Goal: Answer question/provide support

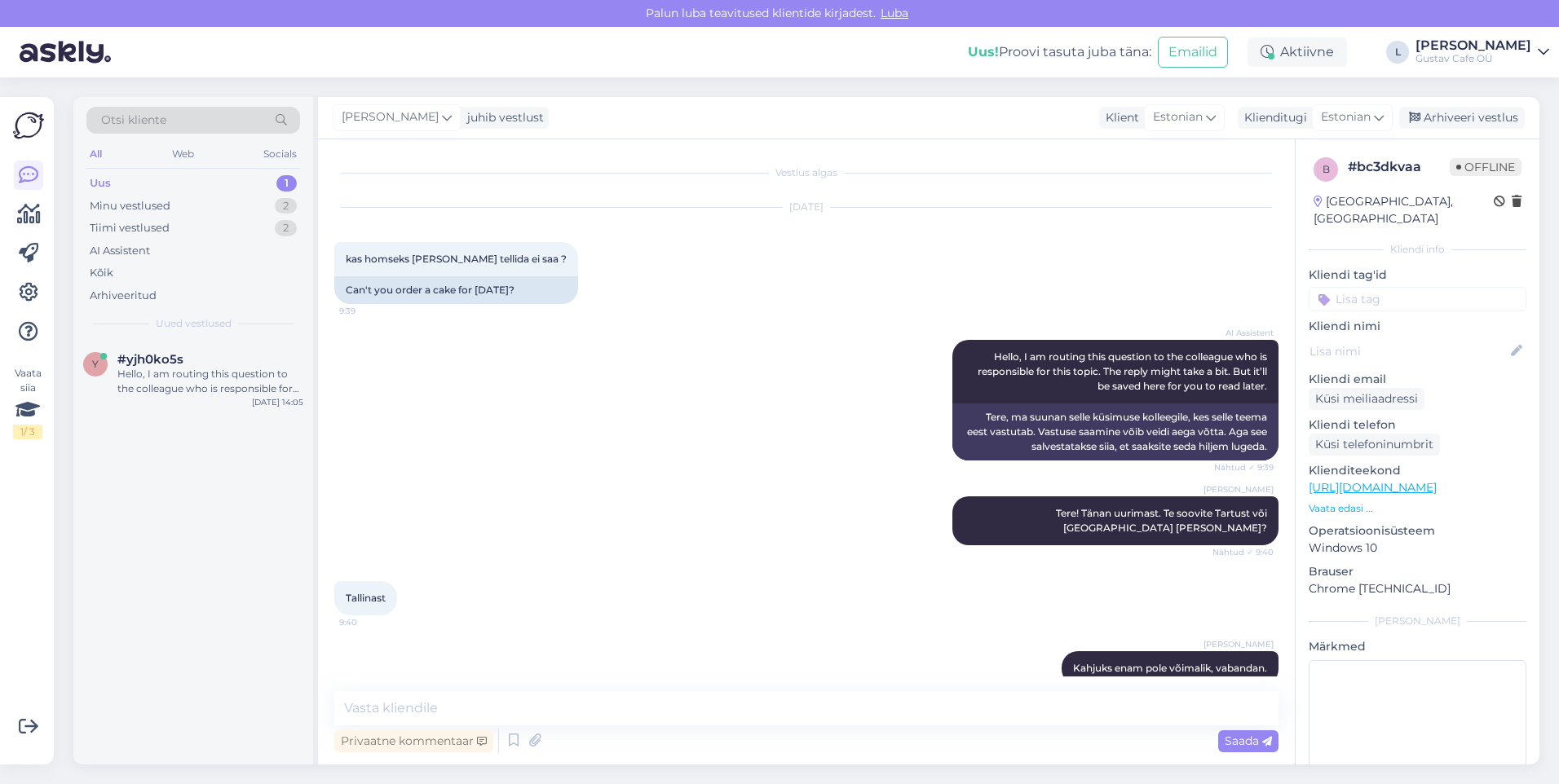
click at [606, 633] on div "[PERSON_NAME] enam pole võimalik, vabandan. Nähtud ✓ 9:41" at bounding box center [806, 668] width 944 height 70
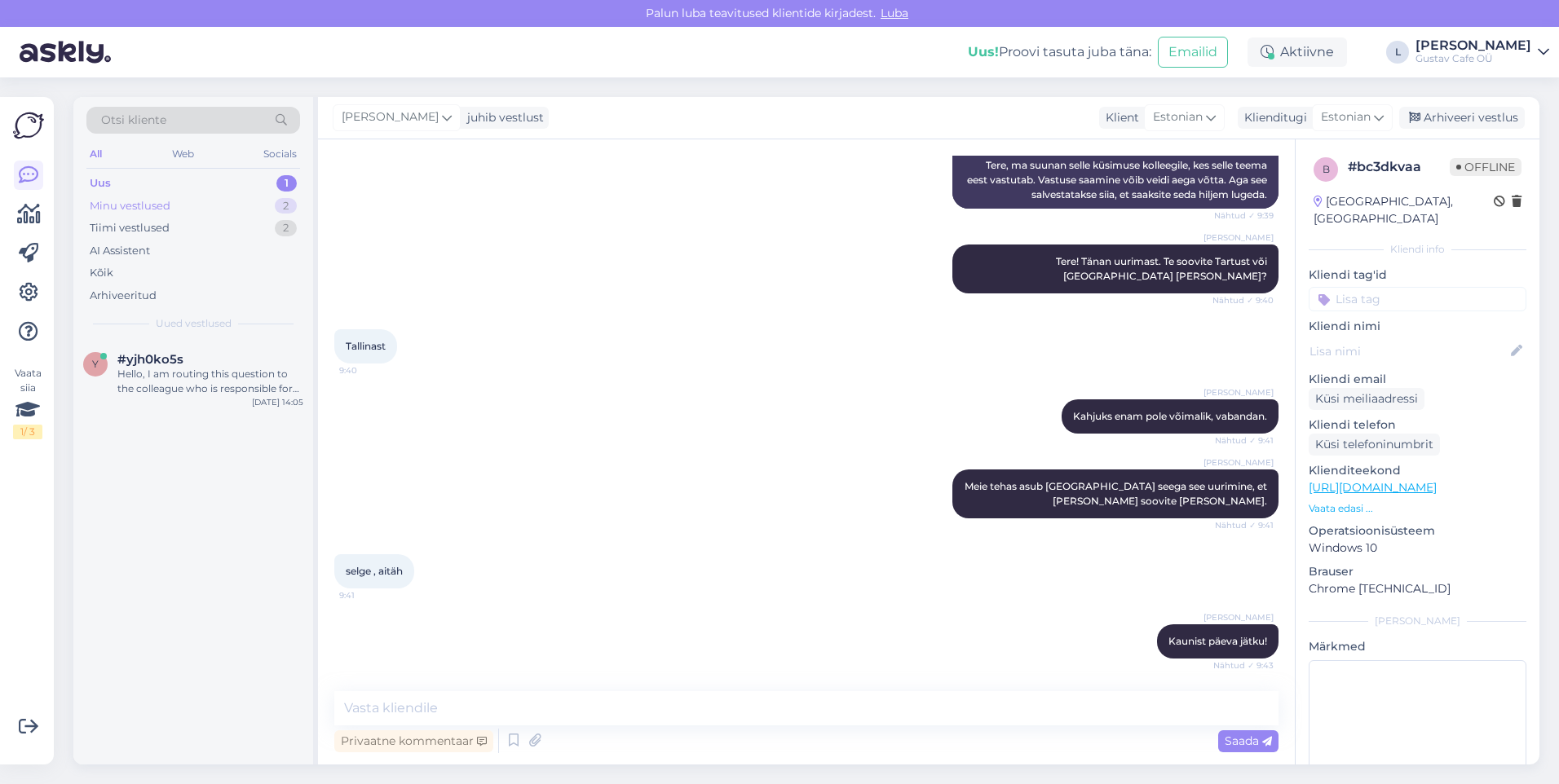
click at [211, 210] on div "Minu vestlused 2" at bounding box center [193, 206] width 214 height 23
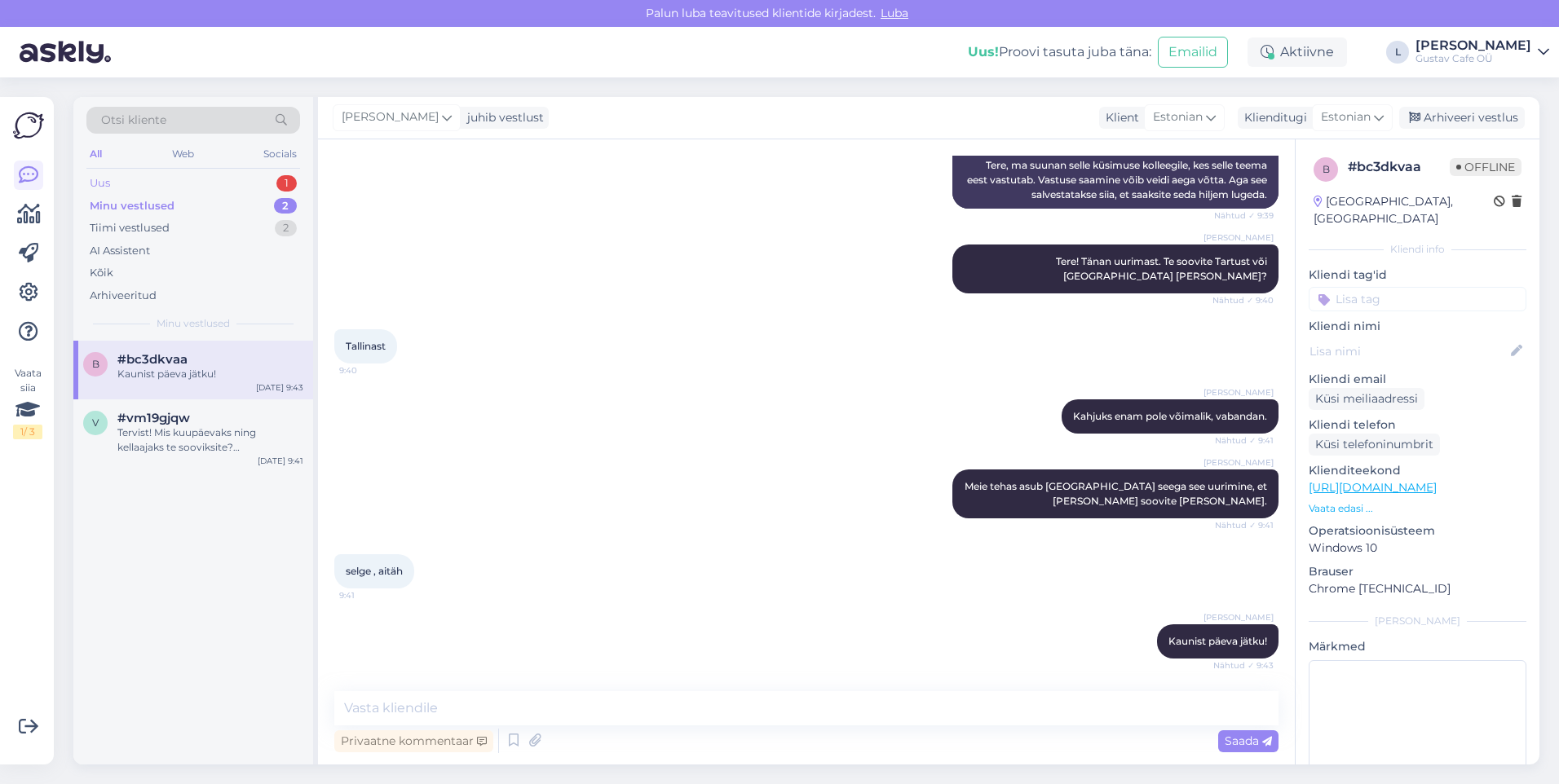
click at [202, 183] on div "Uus 1" at bounding box center [193, 182] width 214 height 23
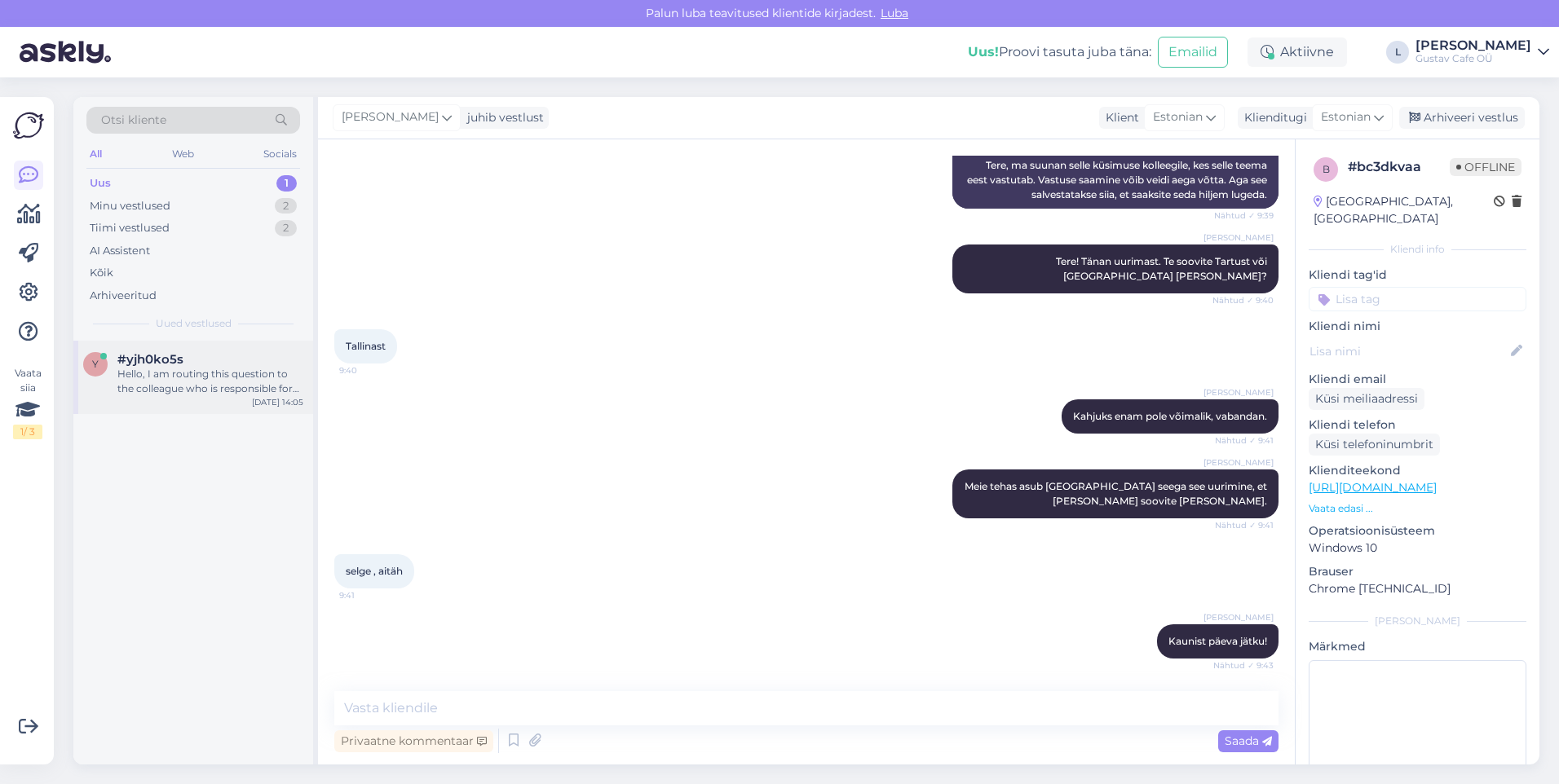
click at [233, 374] on div "Hello, I am routing this question to the colleague who is responsible for this …" at bounding box center [210, 382] width 186 height 30
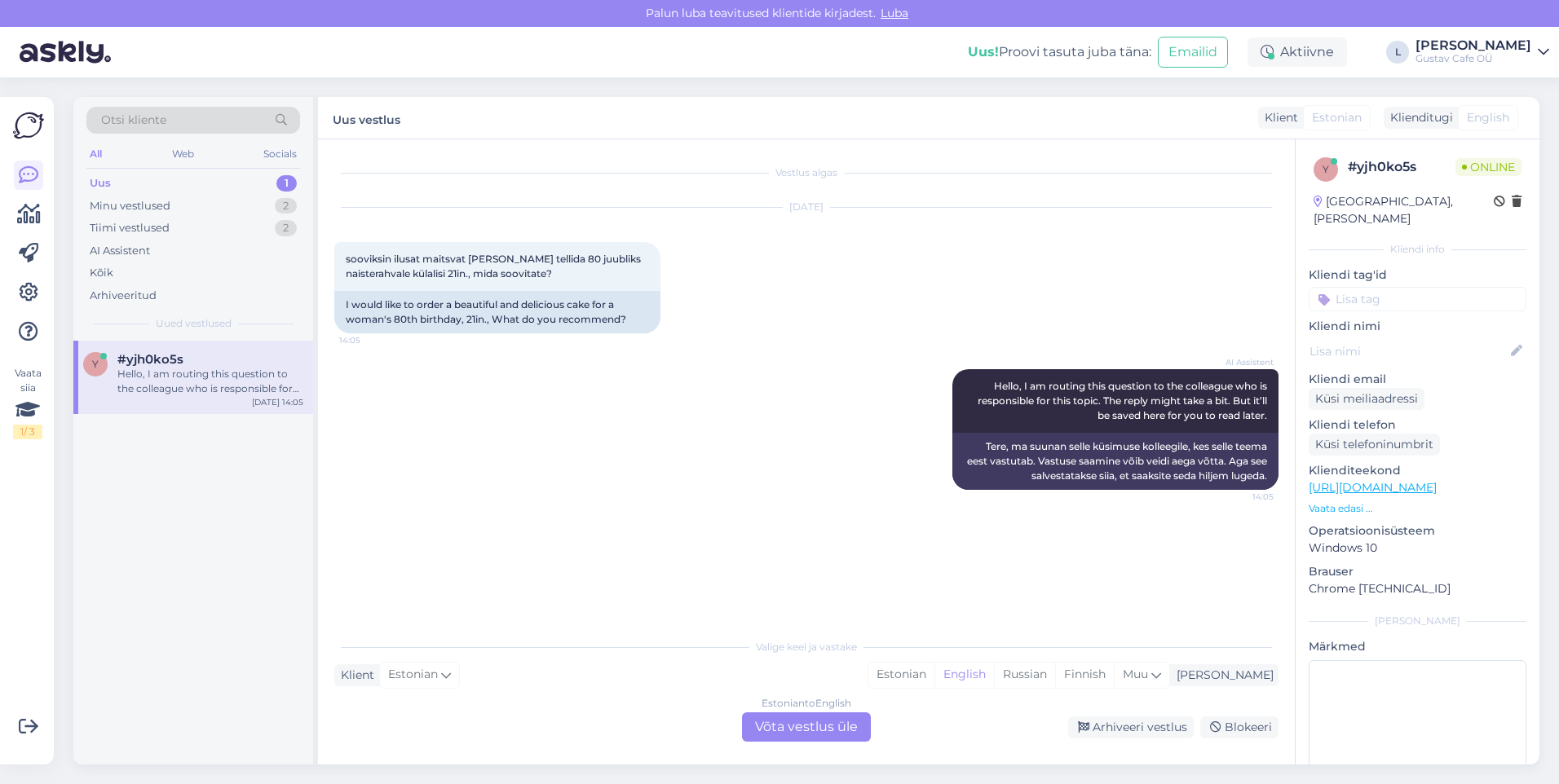
scroll to position [0, 0]
click at [934, 678] on div "Estonian" at bounding box center [901, 675] width 66 height 25
click at [853, 733] on div "Estonian to Estonian Võta vestlus üle" at bounding box center [806, 727] width 129 height 30
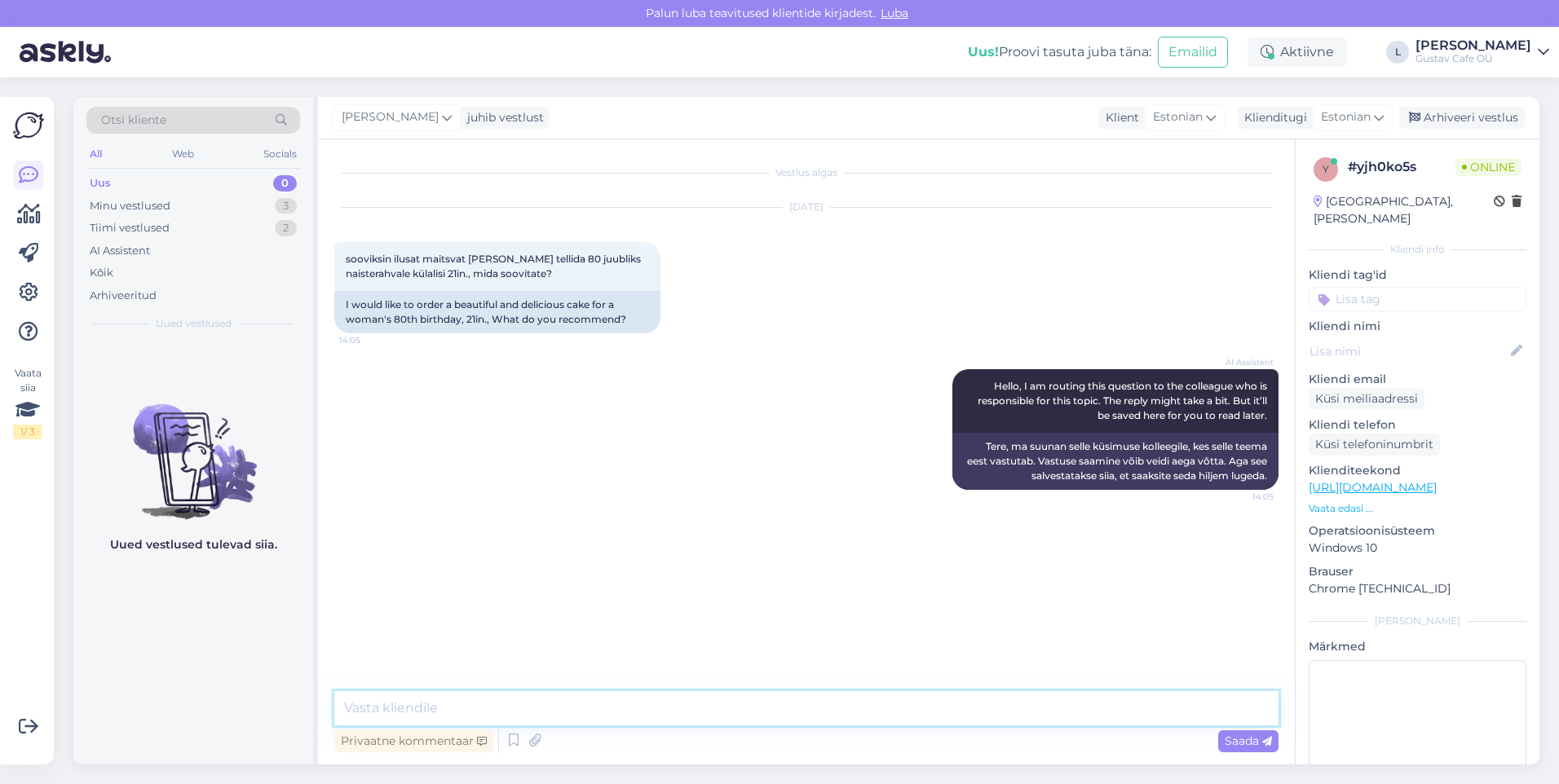
click at [709, 699] on textarea at bounding box center [806, 708] width 944 height 35
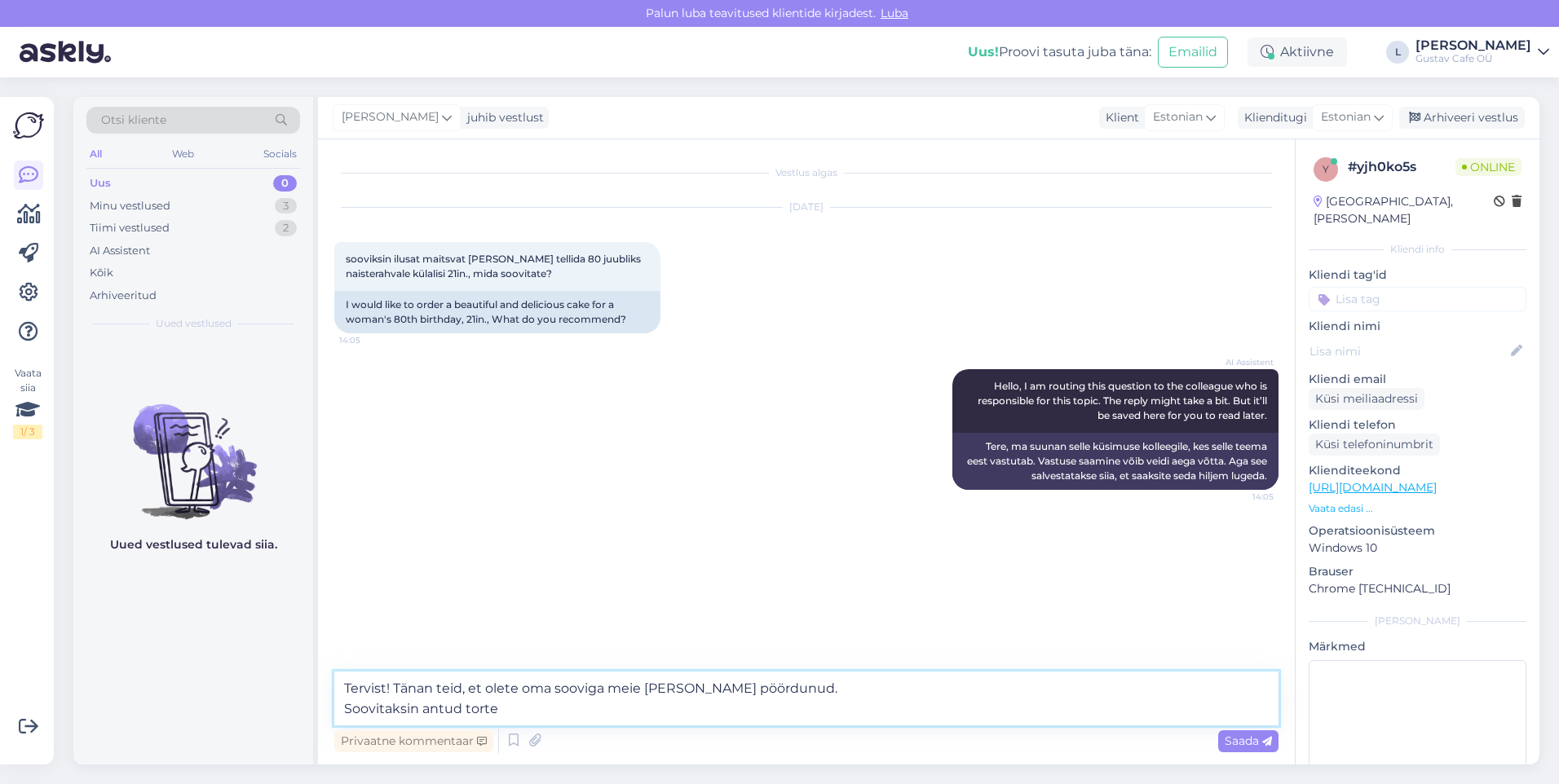
type textarea "Tervist! Tänan teid, et olete oma sooviga meie [PERSON_NAME] pöördunud. Soovita…"
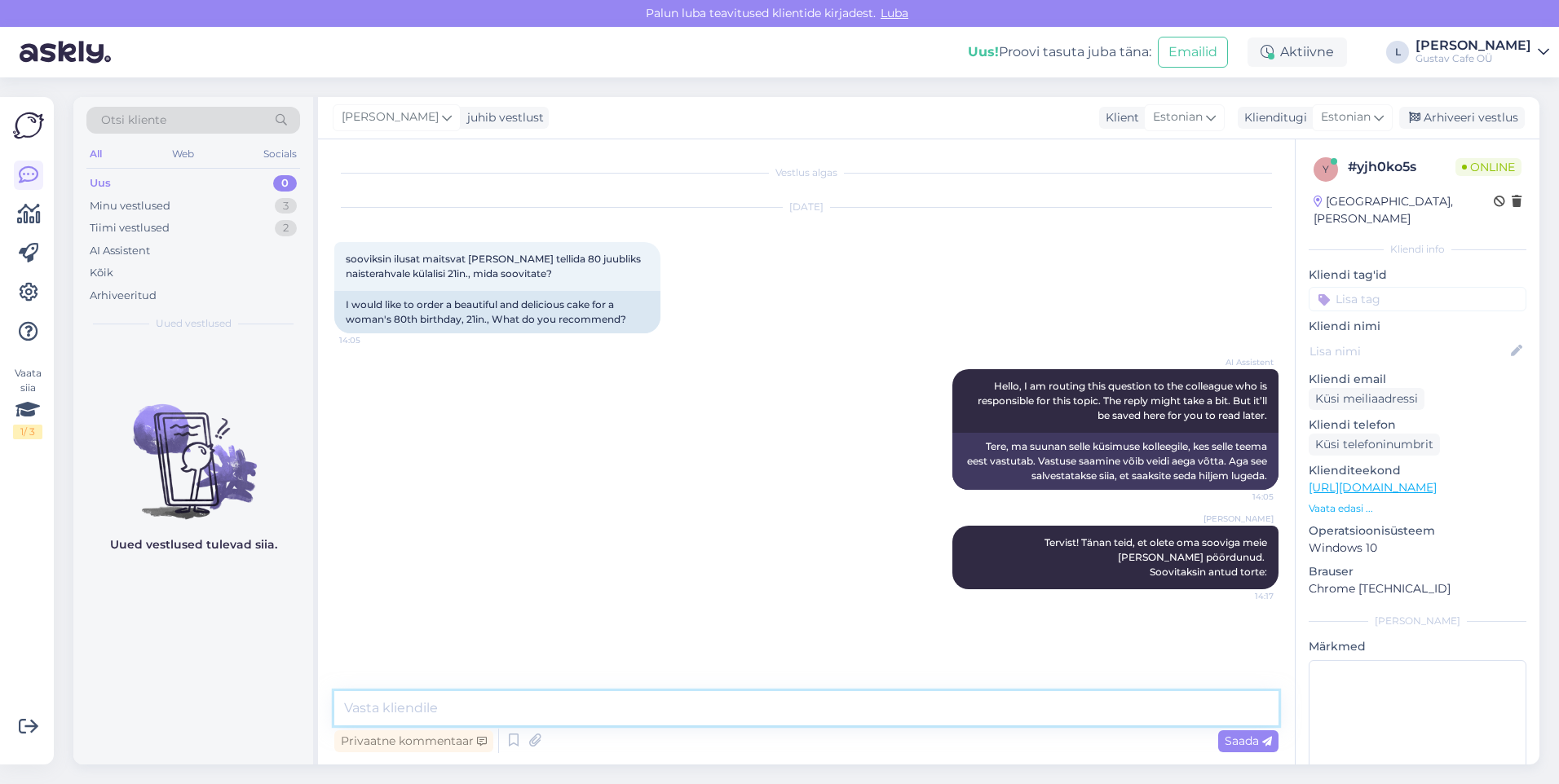
click at [388, 701] on textarea at bounding box center [806, 708] width 944 height 35
paste textarea "[URL][DOMAIN_NAME]"
type textarea "[URL][DOMAIN_NAME]"
click at [613, 718] on textarea at bounding box center [806, 708] width 944 height 35
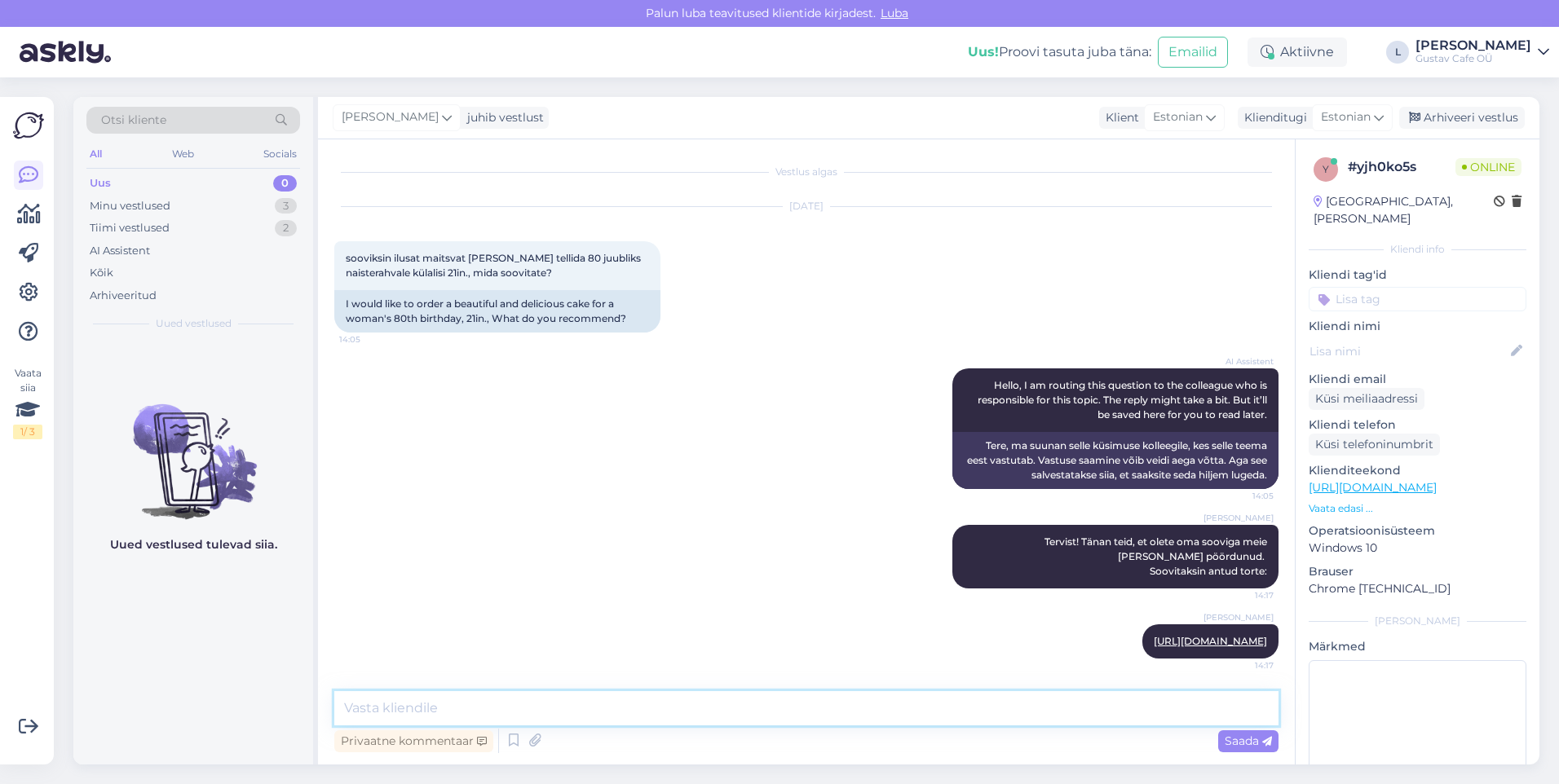
paste textarea "[URL][DOMAIN_NAME]"
type textarea "[URL][DOMAIN_NAME]"
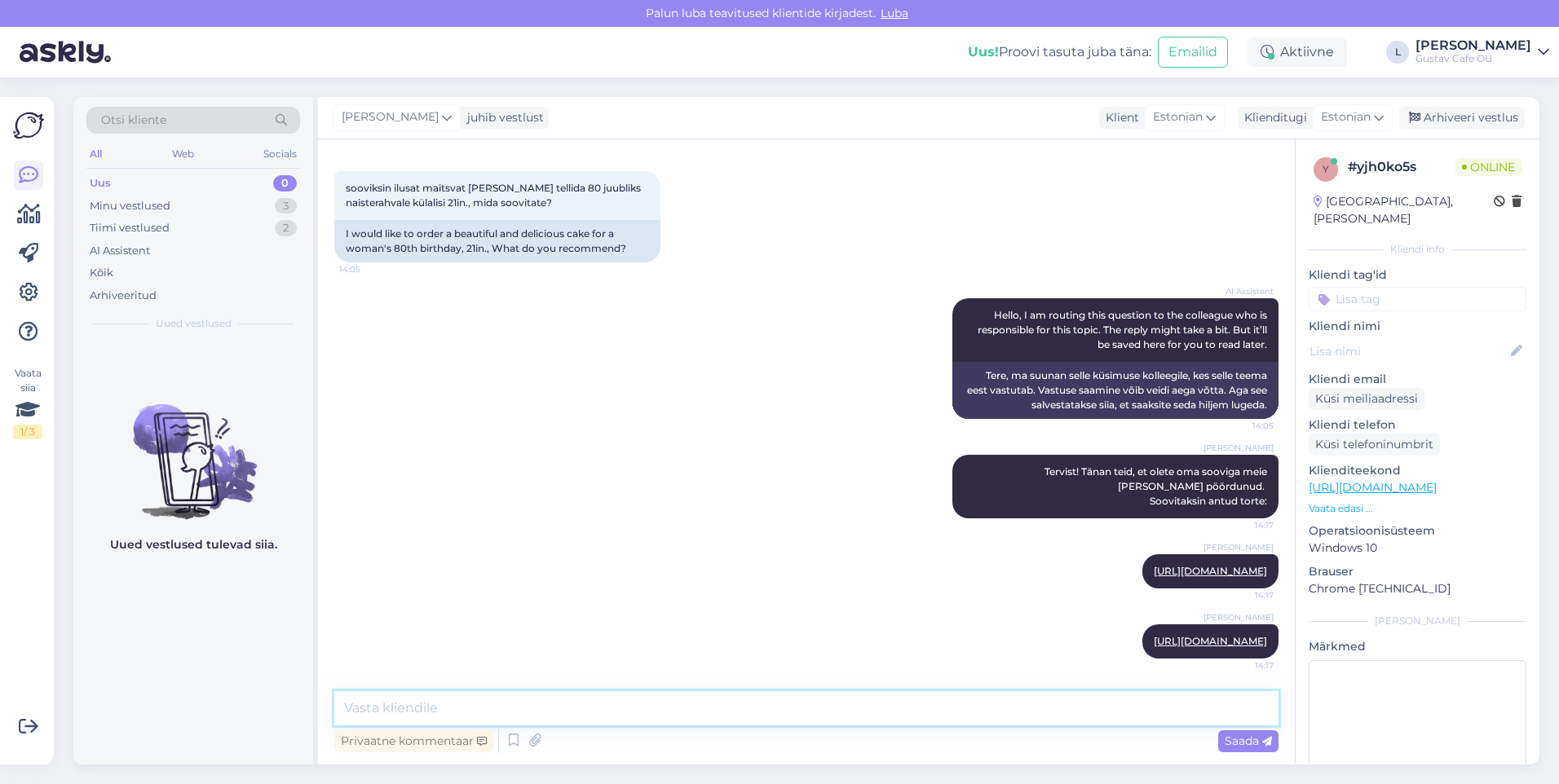
click at [603, 718] on textarea at bounding box center [806, 708] width 944 height 35
paste textarea "[URL][DOMAIN_NAME]"
type textarea "[URL][DOMAIN_NAME]"
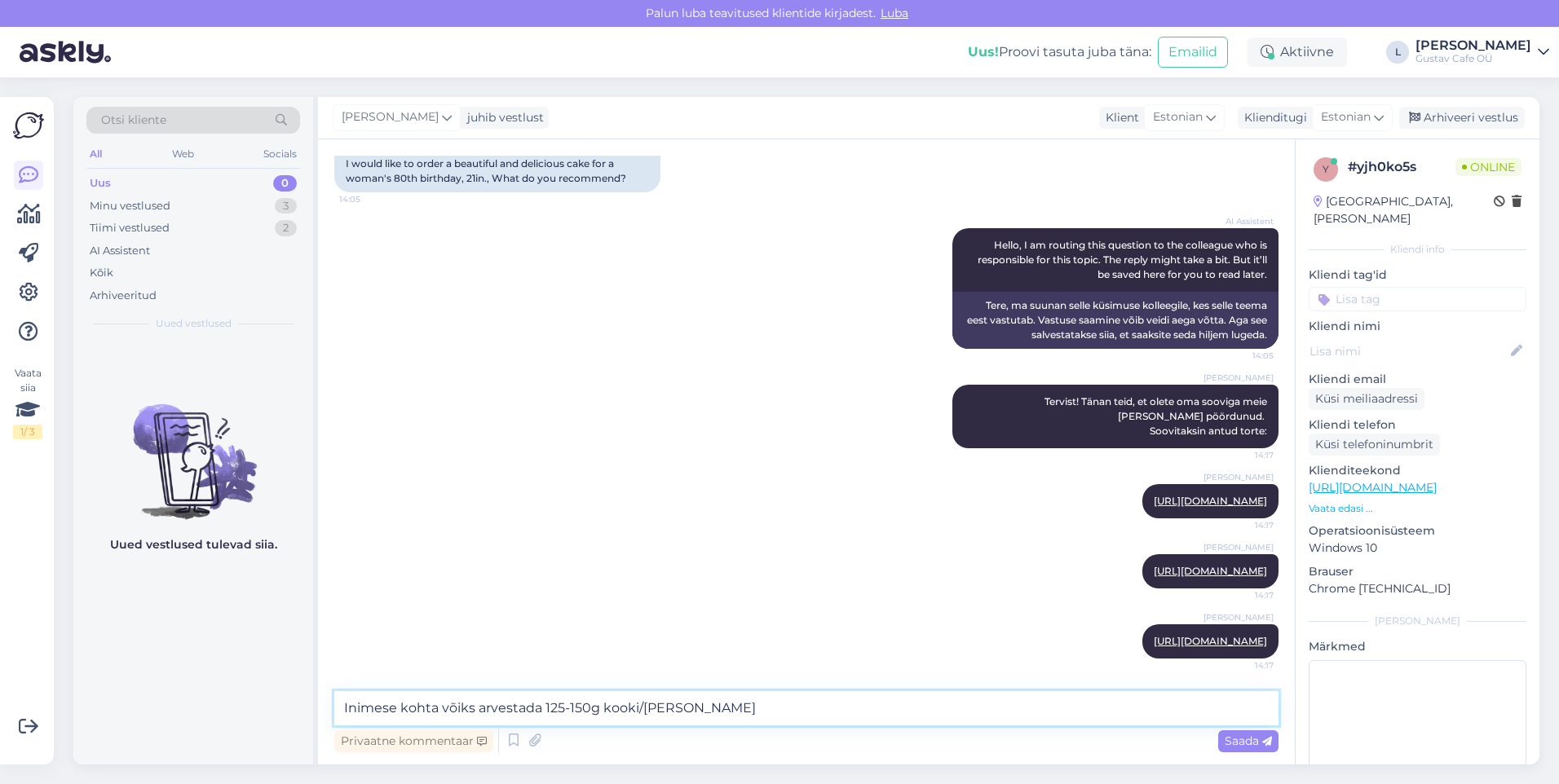
type textarea "Inimese kohta võiks arvestada 125-150g kooki/[PERSON_NAME]."
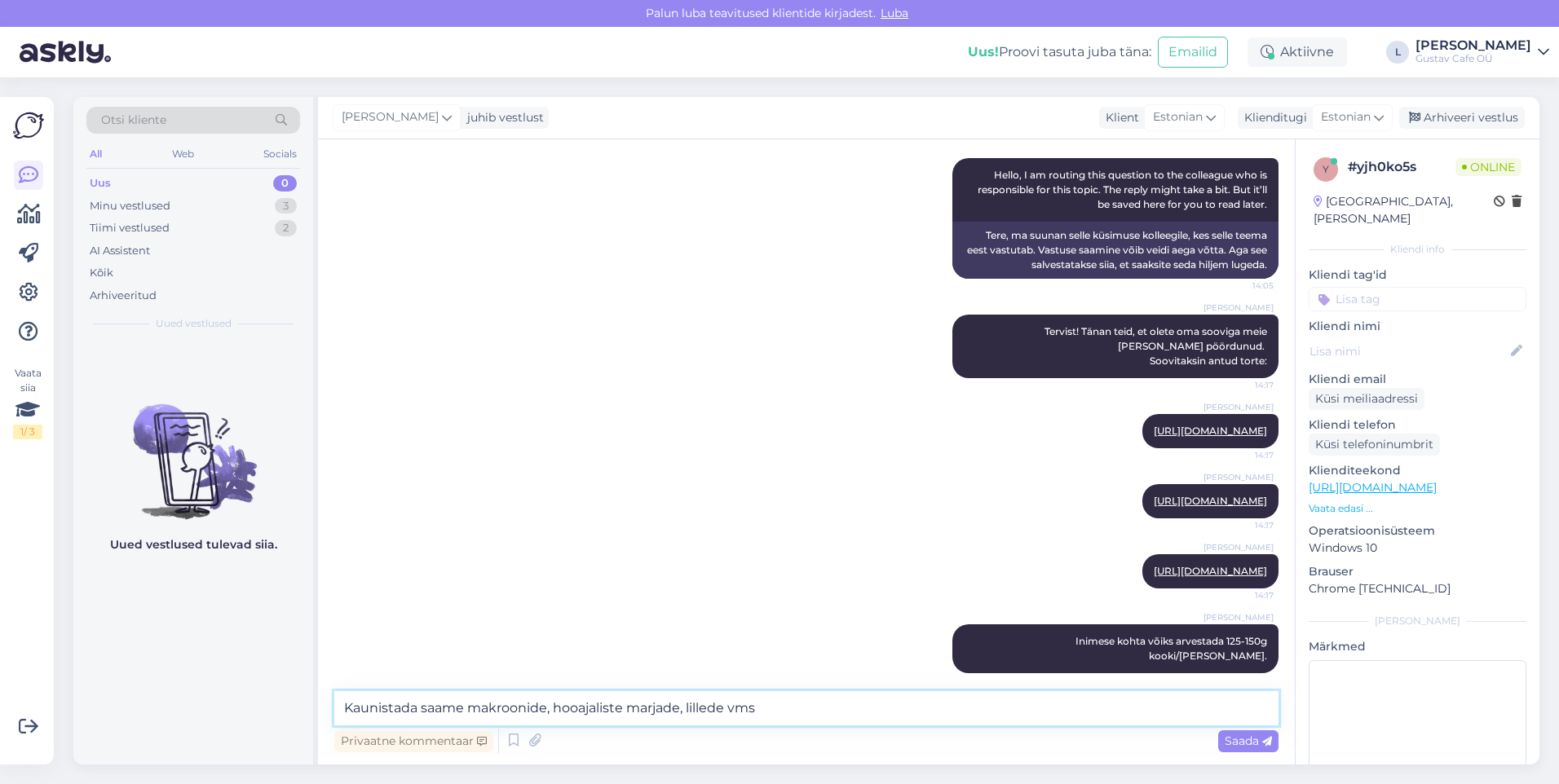
type textarea "Kaunistada saame makroonide, hooajaliste marjade, lillede vms"
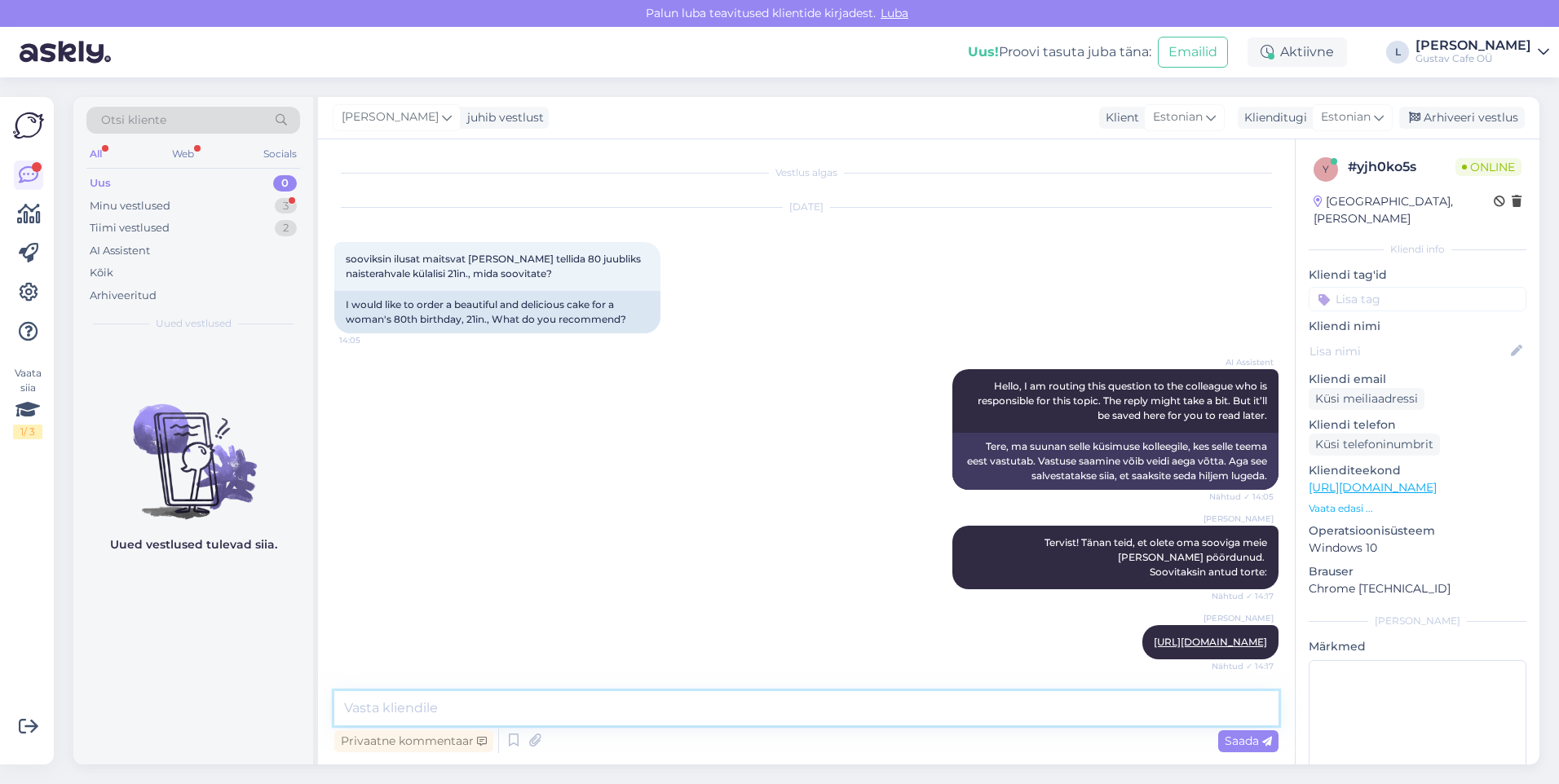
scroll to position [366, 0]
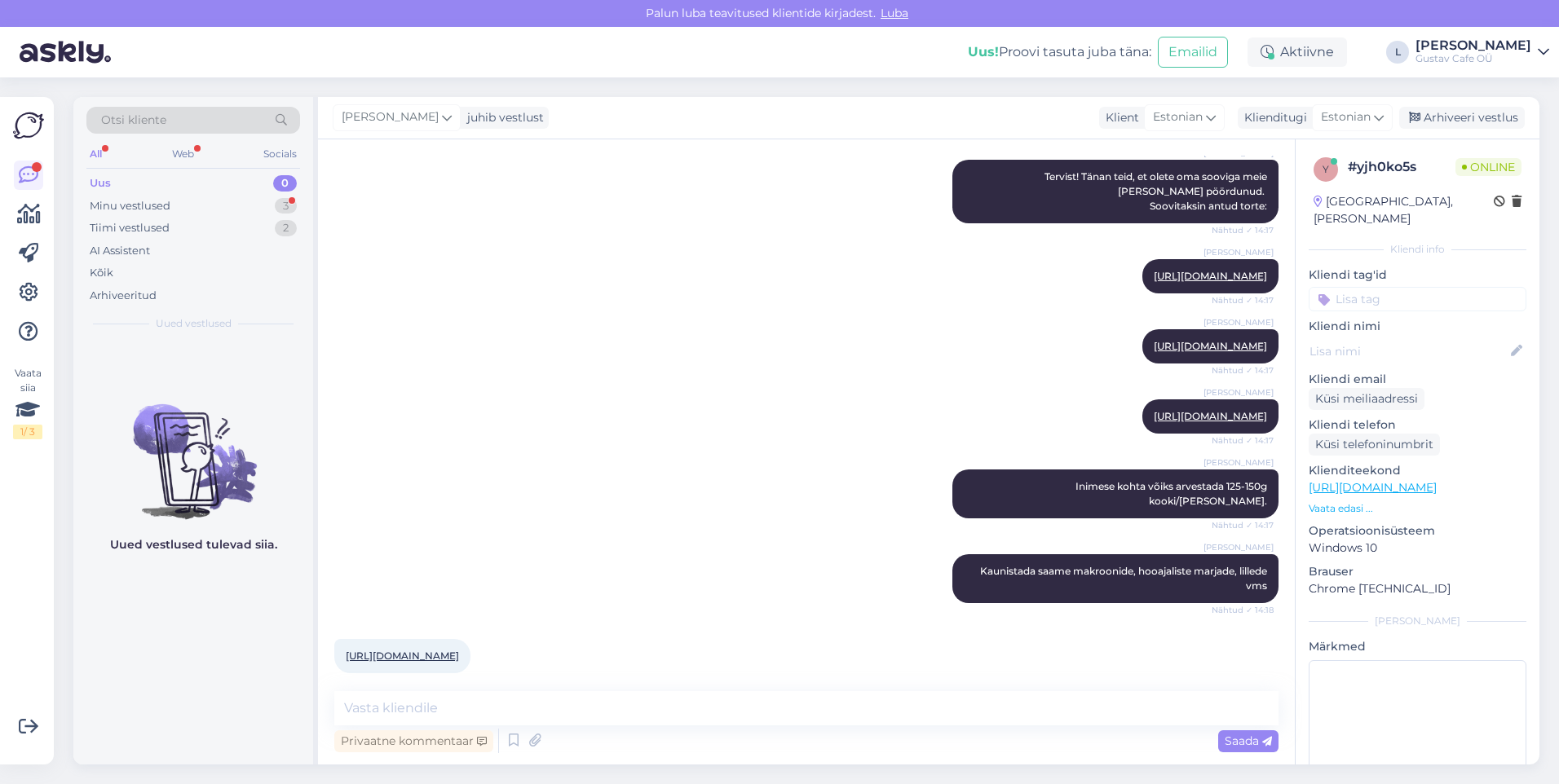
click at [588, 458] on div "[PERSON_NAME] kohta võiks arvestada 125-150g kooki/[PERSON_NAME]. Nähtud ✓ 14:17" at bounding box center [806, 494] width 944 height 85
click at [521, 698] on textarea at bounding box center [806, 708] width 944 height 35
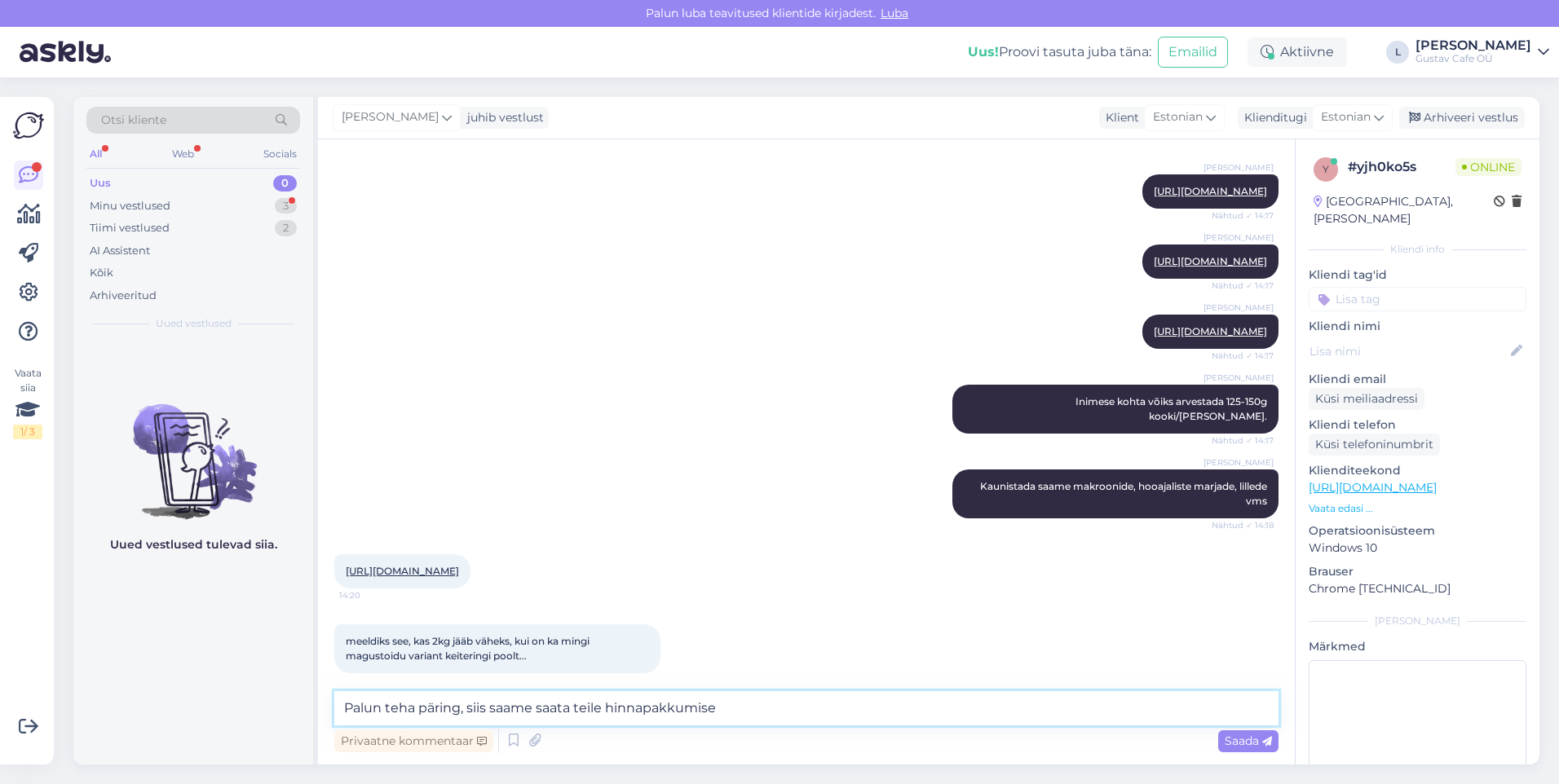
click at [744, 715] on textarea "Palun teha päring, siis saame saata teile hinnapakkumise" at bounding box center [806, 708] width 944 height 35
paste textarea "[URL][DOMAIN_NAME]"
type textarea "Palun teha päring, siis saame saata teile hinnapakkumise [URL][DOMAIN_NAME]"
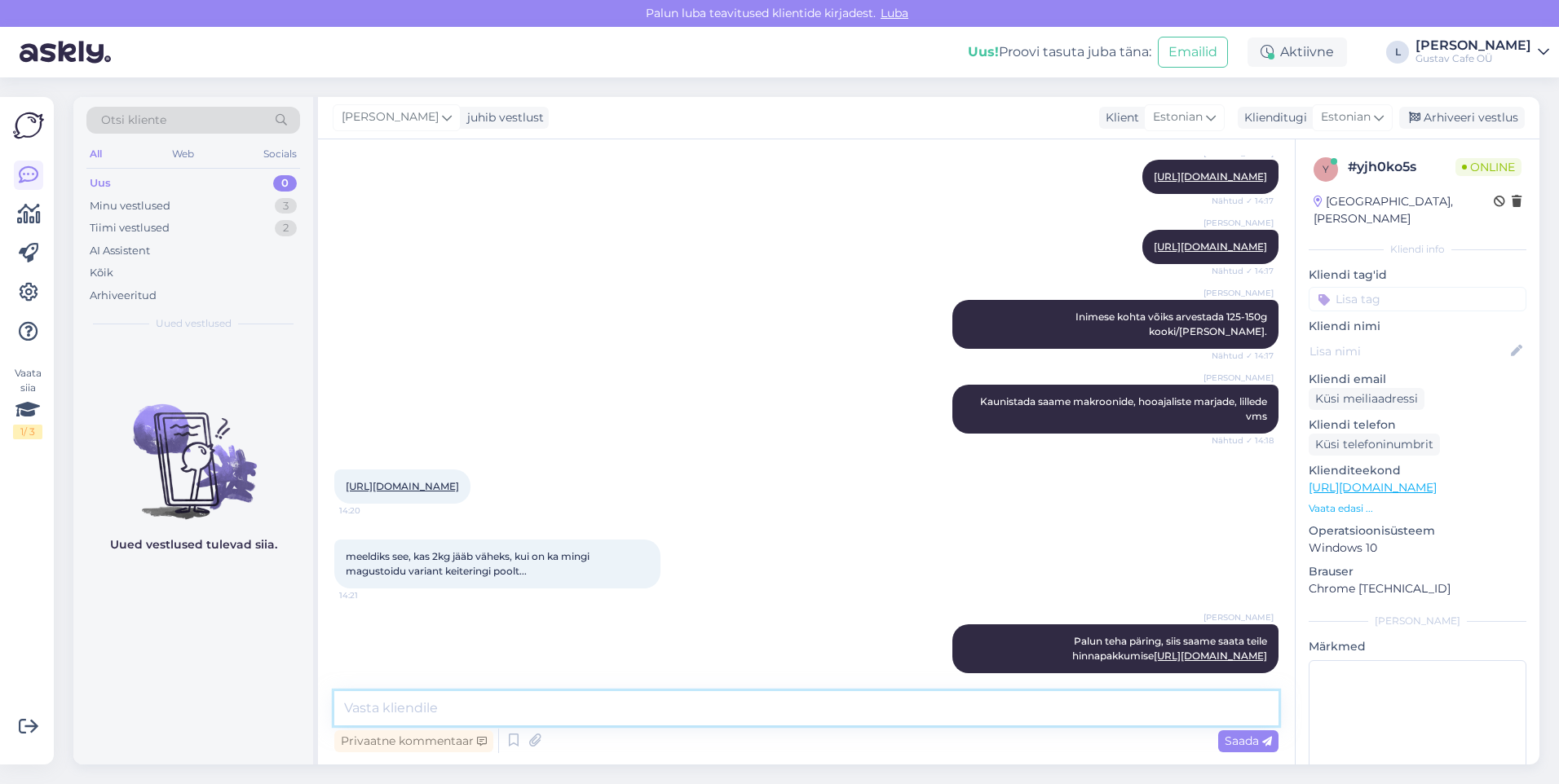
click at [466, 702] on textarea at bounding box center [806, 708] width 944 height 35
click at [759, 718] on textarea "Cateringi poolt peaks esitame [PERSON_NAME] päringu" at bounding box center [806, 708] width 944 height 35
paste textarea "[URL][DOMAIN_NAME]"
type textarea "Cateringi poolt peaks esitame [PERSON_NAME] päringu [URL][DOMAIN_NAME]"
